Goal: Information Seeking & Learning: Learn about a topic

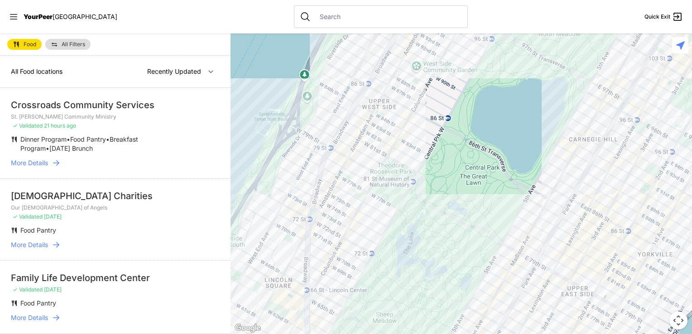
click at [41, 161] on span "More Details" at bounding box center [29, 163] width 37 height 9
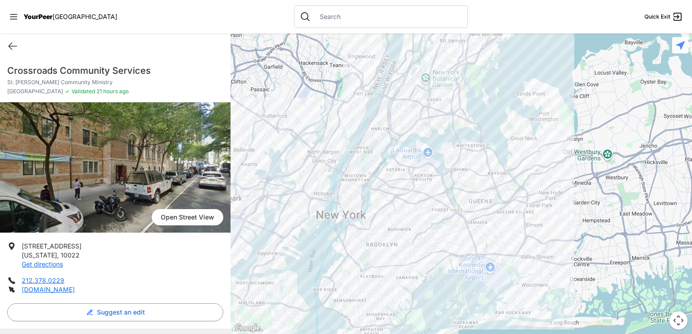
click at [107, 72] on h1 "Crossroads Community Services" at bounding box center [115, 70] width 216 height 13
click at [153, 67] on h1 "Crossroads Community Services" at bounding box center [115, 70] width 216 height 13
click at [55, 288] on link "[DOMAIN_NAME]" at bounding box center [48, 290] width 53 height 8
click at [9, 43] on icon at bounding box center [12, 46] width 11 height 11
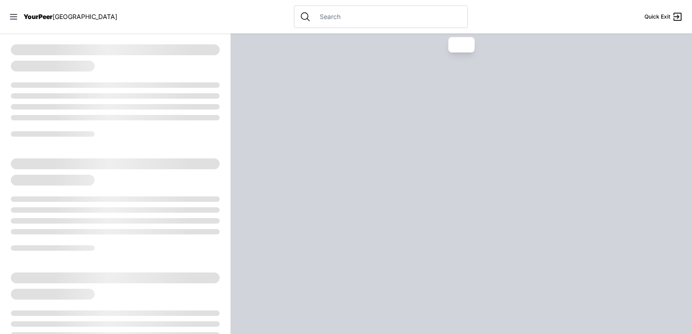
select select "recentlyUpdated"
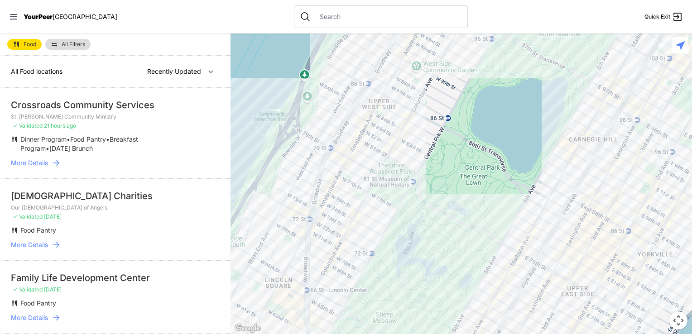
click at [314, 15] on input "text" at bounding box center [388, 16] width 148 height 9
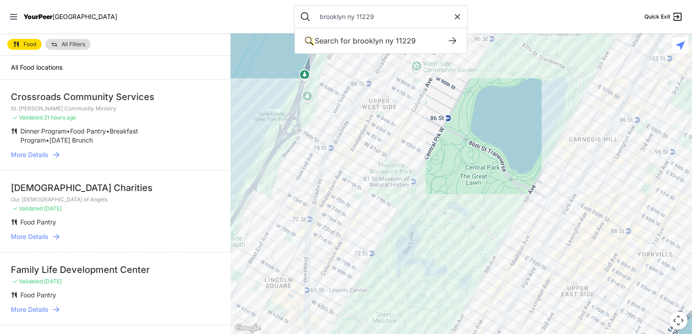
type input "brooklyn ny 11229"
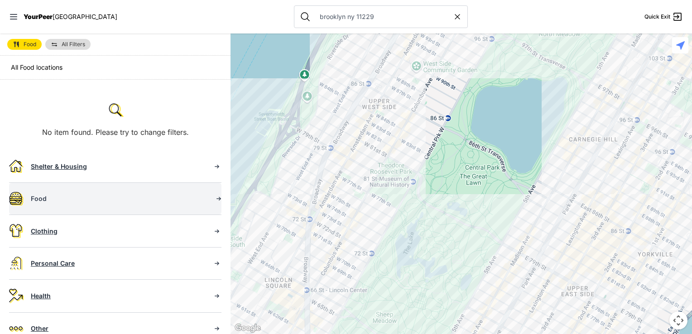
click at [39, 198] on div "Food" at bounding box center [118, 198] width 174 height 9
click at [215, 197] on icon at bounding box center [218, 198] width 9 height 9
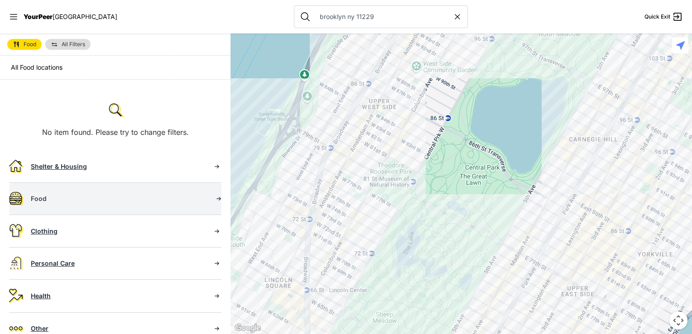
click at [214, 198] on icon at bounding box center [218, 198] width 9 height 9
click at [41, 196] on div "Food" at bounding box center [118, 198] width 174 height 9
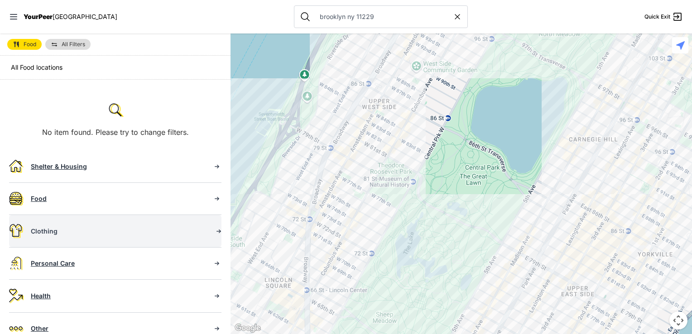
scroll to position [118, 0]
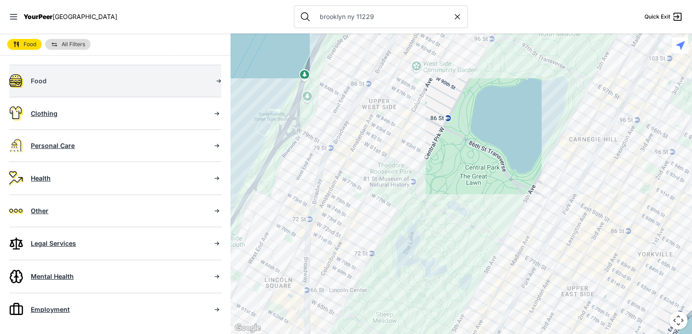
click at [18, 78] on img at bounding box center [16, 81] width 14 height 14
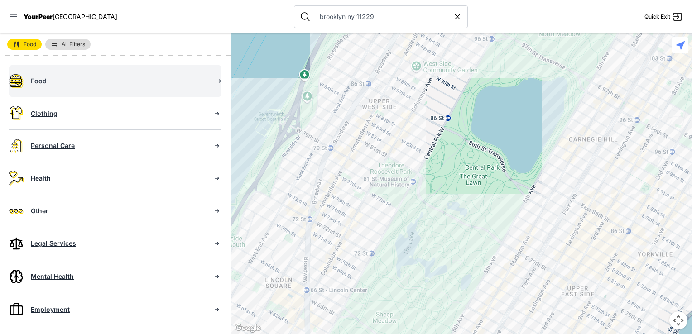
click at [41, 82] on div "Food" at bounding box center [118, 81] width 174 height 9
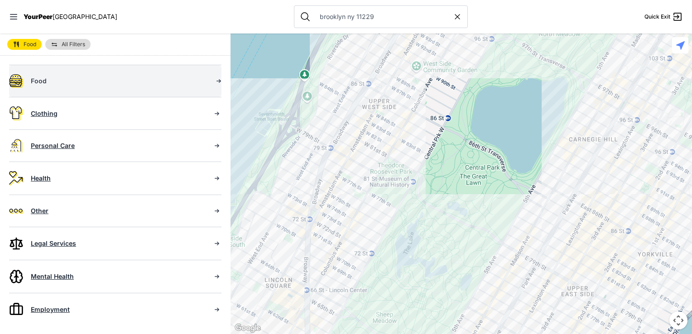
click at [41, 82] on div "Food" at bounding box center [118, 81] width 174 height 9
click at [42, 81] on div "Food" at bounding box center [118, 81] width 174 height 9
click at [9, 65] on link "Food" at bounding box center [115, 81] width 212 height 32
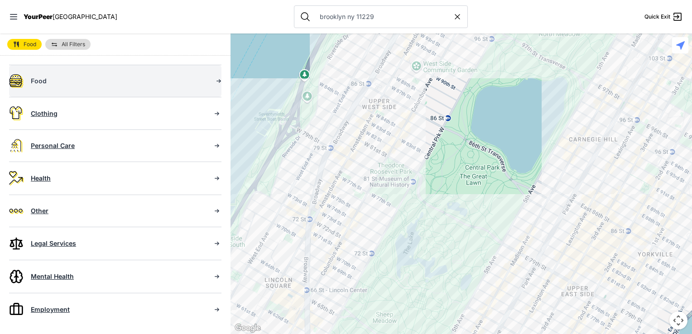
click at [9, 65] on link "Food" at bounding box center [115, 81] width 212 height 32
click at [214, 78] on icon at bounding box center [218, 81] width 9 height 9
click at [214, 80] on icon at bounding box center [218, 81] width 9 height 9
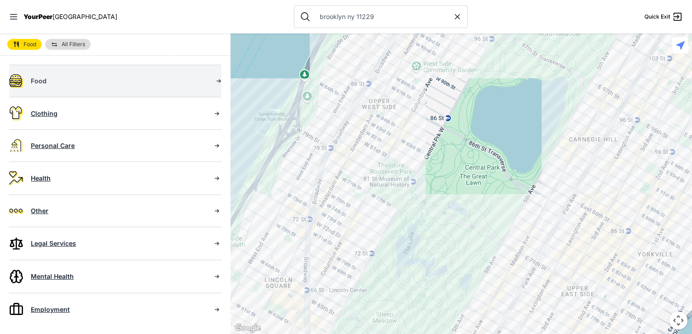
click at [185, 80] on div "Food" at bounding box center [118, 81] width 174 height 9
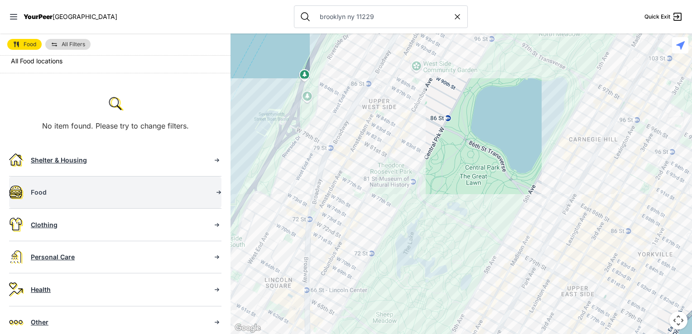
scroll to position [0, 0]
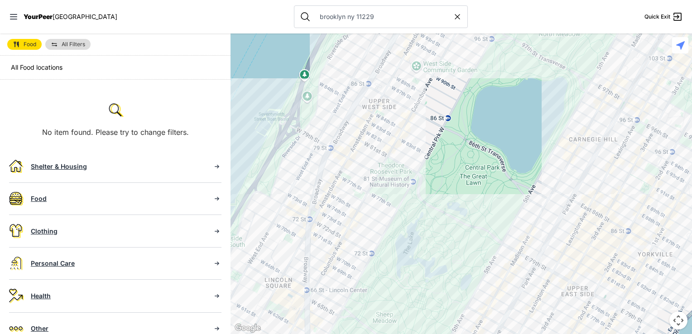
click at [455, 17] on icon at bounding box center [457, 16] width 5 height 5
select select "recentlyUpdated"
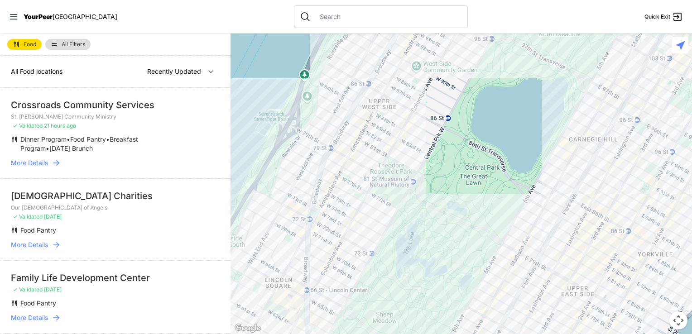
click at [77, 45] on span "All Filters" at bounding box center [74, 44] width 24 height 5
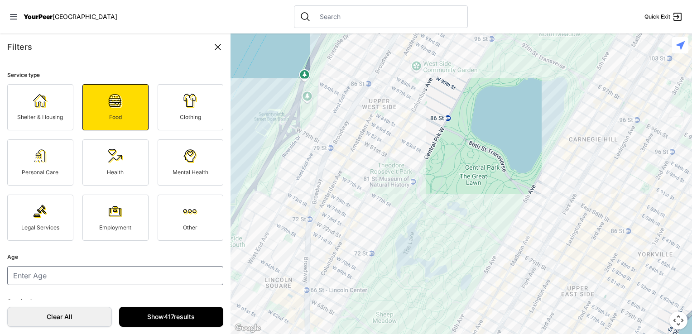
drag, startPoint x: 77, startPoint y: 45, endPoint x: 41, endPoint y: 60, distance: 39.0
click at [41, 60] on div "Filters Service type Shelter & Housing Food Clothing Personal Care Health Menta…" at bounding box center [115, 184] width 231 height 301
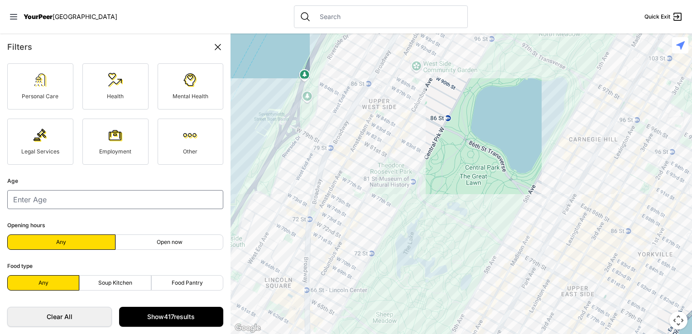
scroll to position [82, 0]
click at [169, 279] on label "Food Pantry" at bounding box center [187, 282] width 72 height 15
click at [187, 283] on input "Food Pantry" at bounding box center [187, 283] width 0 height 0
radio input "true"
select select "recentlyUpdated"
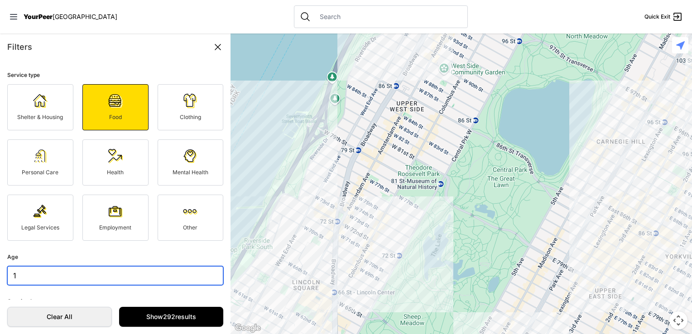
type input "1"
click at [207, 281] on input "1" at bounding box center [115, 275] width 216 height 19
type input "57"
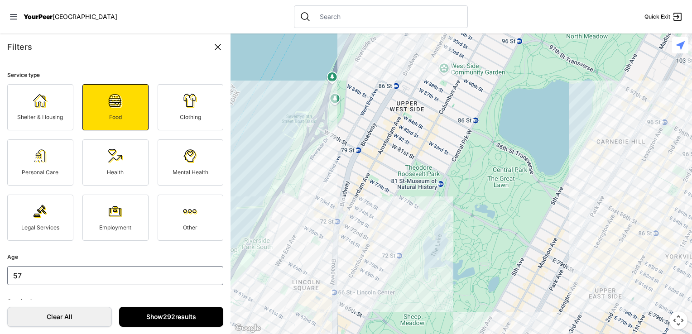
click at [186, 307] on link "Show 292 results" at bounding box center [171, 317] width 105 height 20
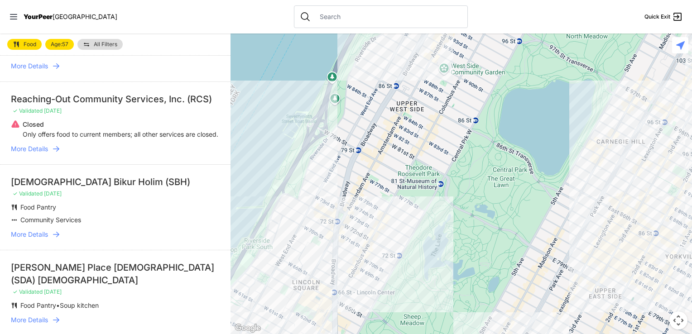
scroll to position [161, 0]
click at [41, 239] on span "More Details" at bounding box center [29, 234] width 37 height 9
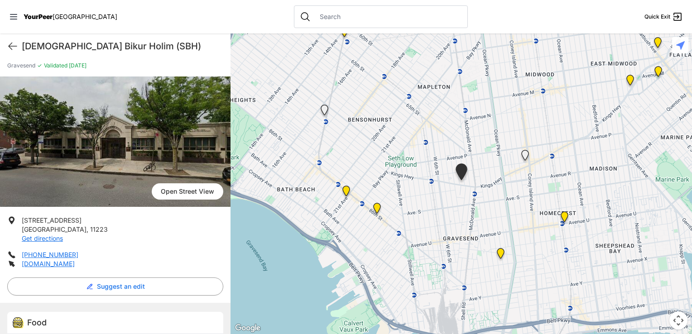
scroll to position [8, 0]
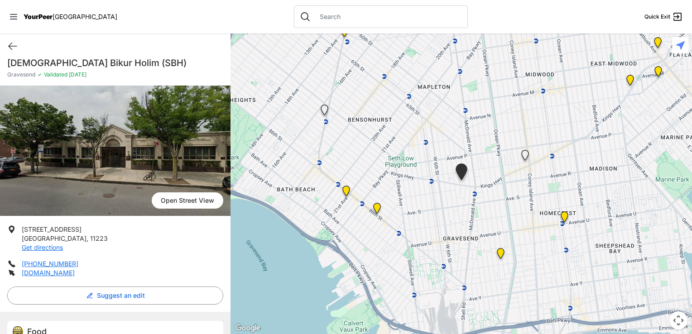
click at [378, 208] on img "Bensonhurst" at bounding box center [377, 210] width 19 height 22
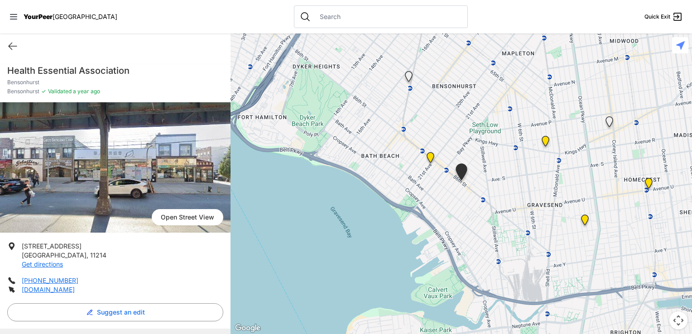
click at [649, 182] on img "Brooklyn, Pantry" at bounding box center [649, 185] width 19 height 22
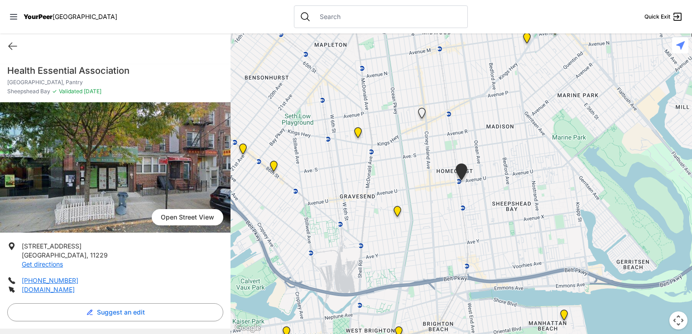
click at [398, 213] on img at bounding box center [397, 213] width 19 height 22
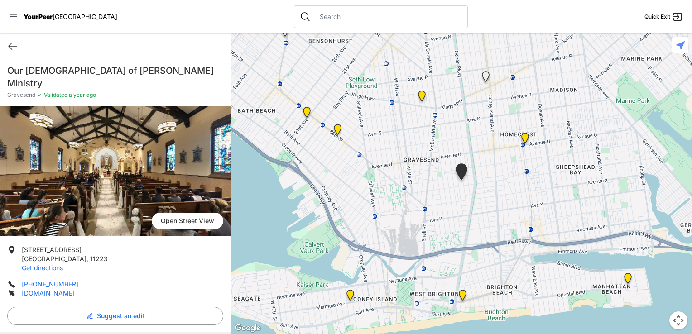
click at [422, 98] on img at bounding box center [422, 98] width 19 height 22
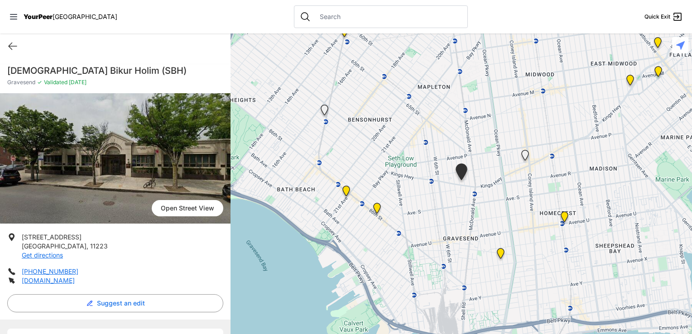
click at [422, 98] on div at bounding box center [462, 184] width 462 height 301
click at [631, 79] on img at bounding box center [630, 82] width 19 height 22
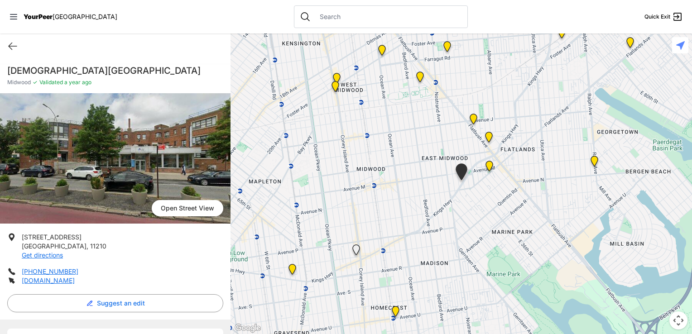
click at [335, 87] on img at bounding box center [335, 88] width 19 height 22
